Goal: Register for event/course

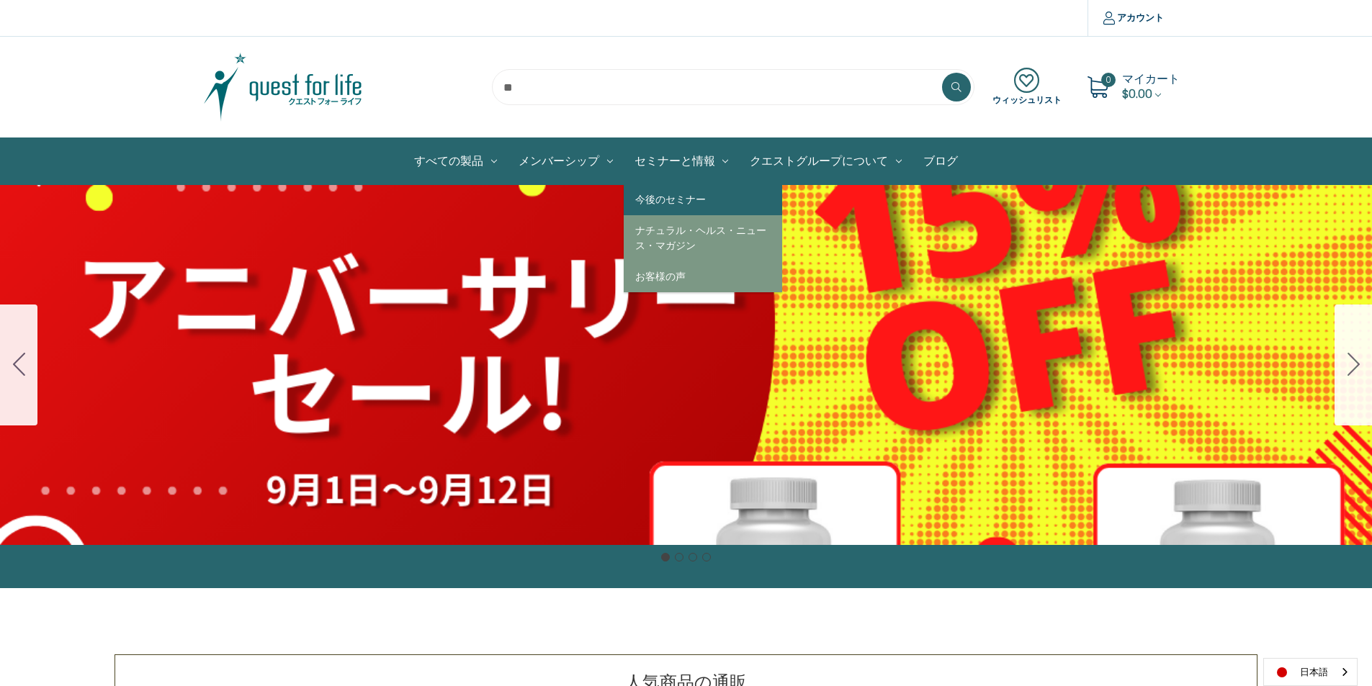
click at [686, 192] on link "今後のセミナー" at bounding box center [703, 199] width 158 height 31
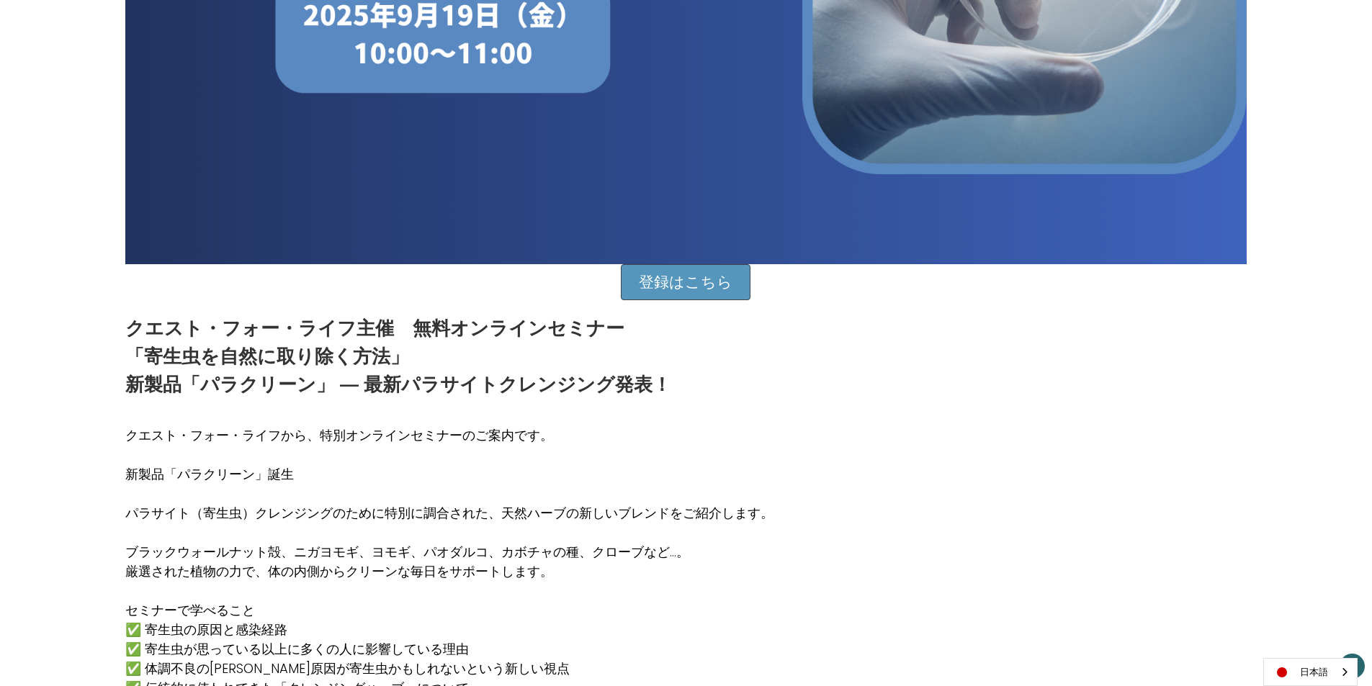
scroll to position [576, 0]
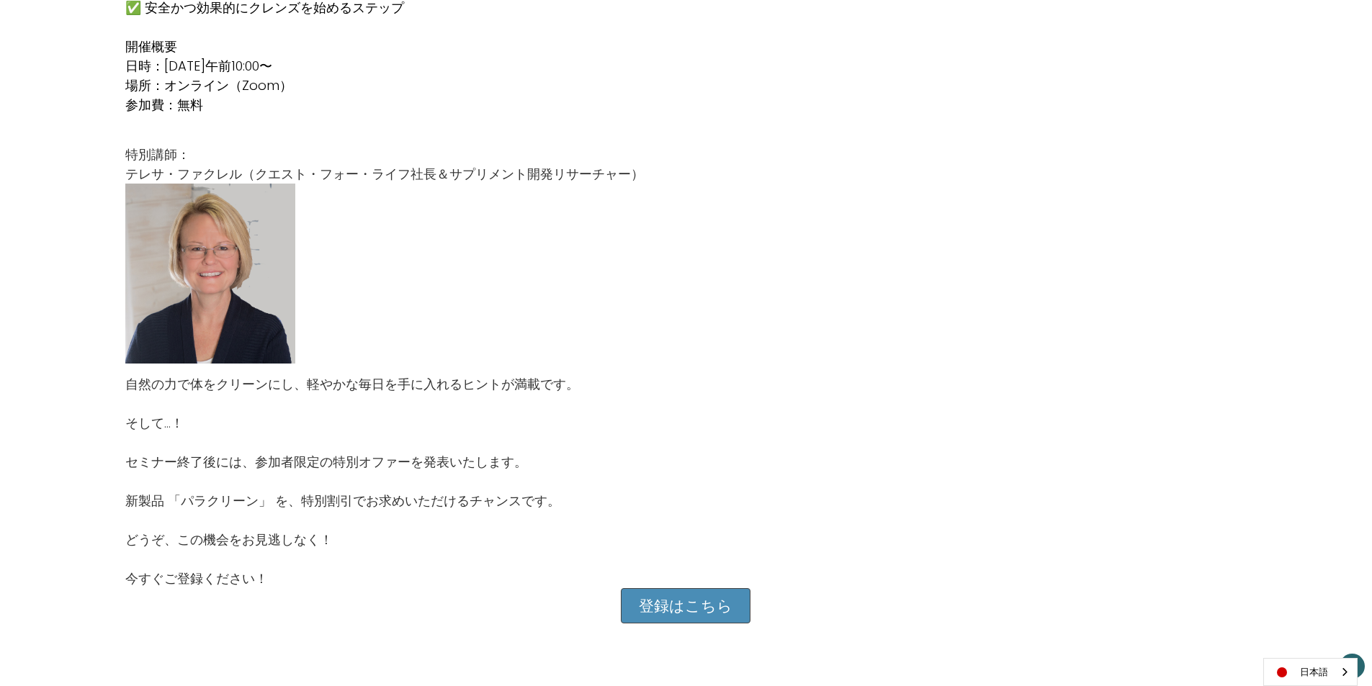
scroll to position [1368, 0]
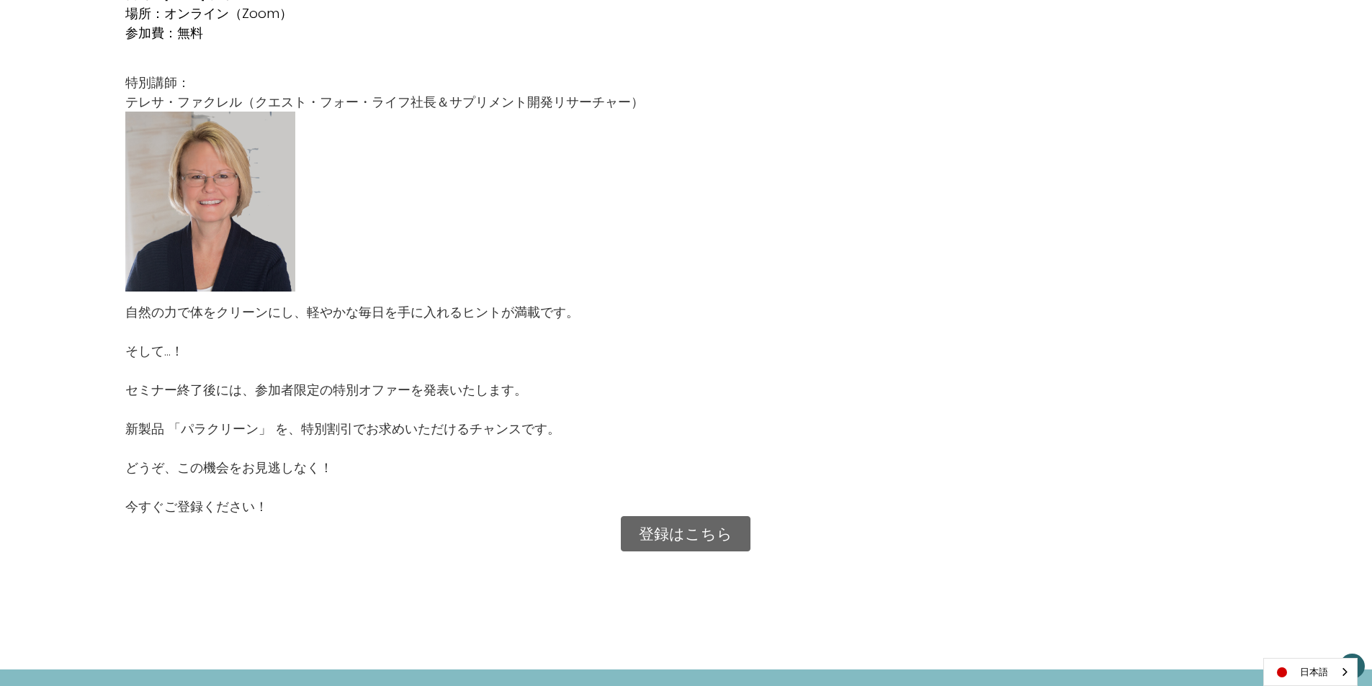
click at [684, 526] on link "登録はこちら" at bounding box center [686, 534] width 130 height 36
